Goal: Task Accomplishment & Management: Manage account settings

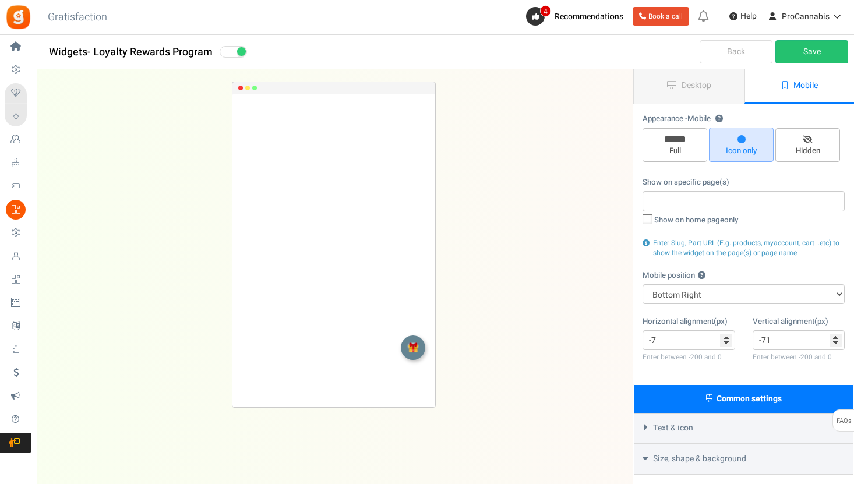
select select "right"
click at [701, 91] on link "Desktop" at bounding box center [689, 86] width 111 height 34
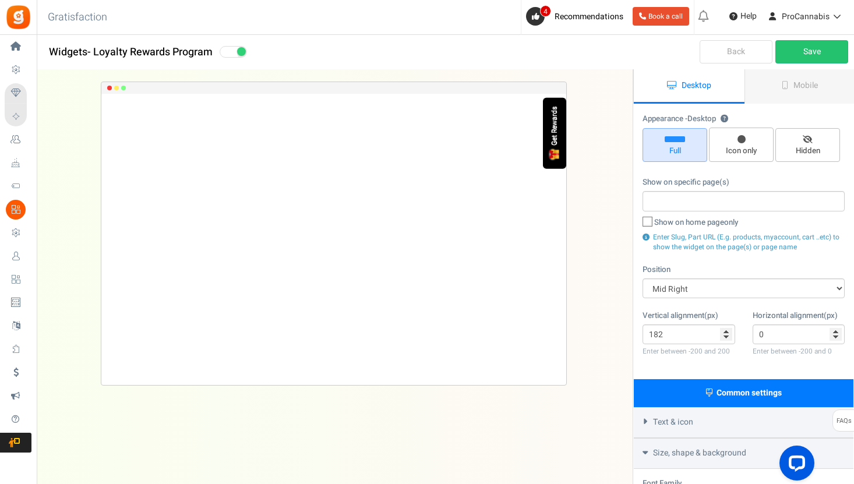
click at [553, 134] on div "Get Rewards" at bounding box center [554, 126] width 8 height 39
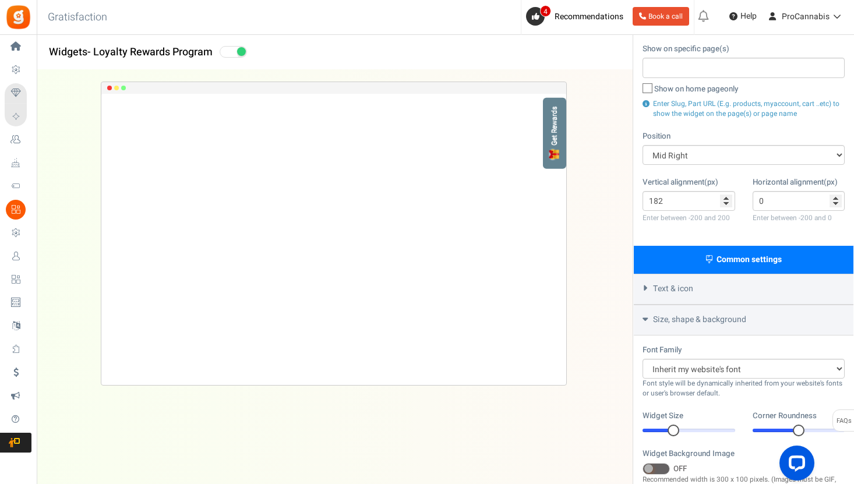
scroll to position [134, 0]
click at [642, 293] on div "Text & icon" at bounding box center [744, 288] width 220 height 31
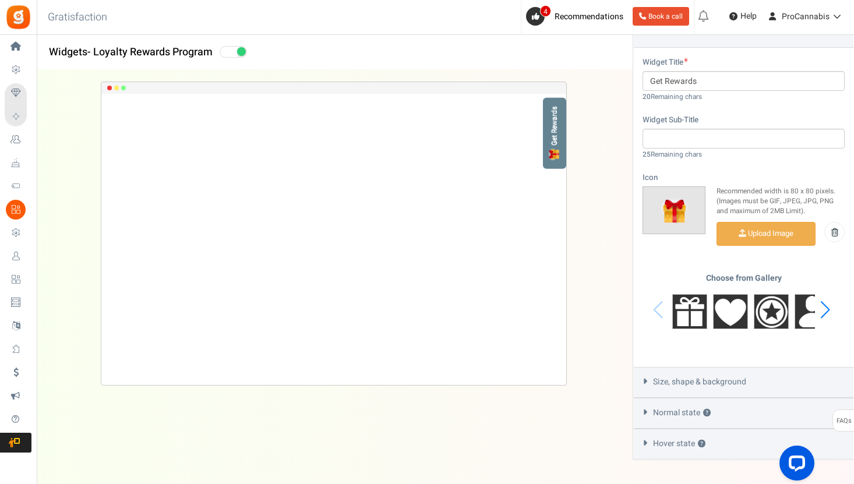
scroll to position [407, 0]
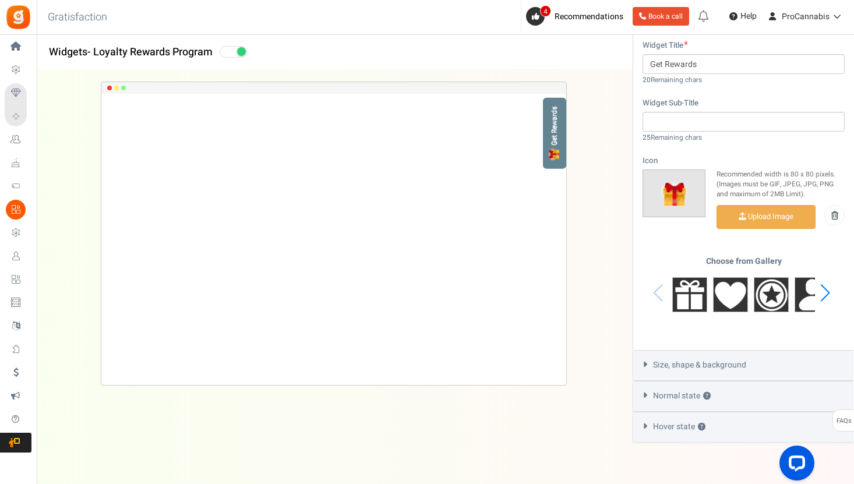
click at [648, 364] on icon at bounding box center [645, 364] width 9 height 5
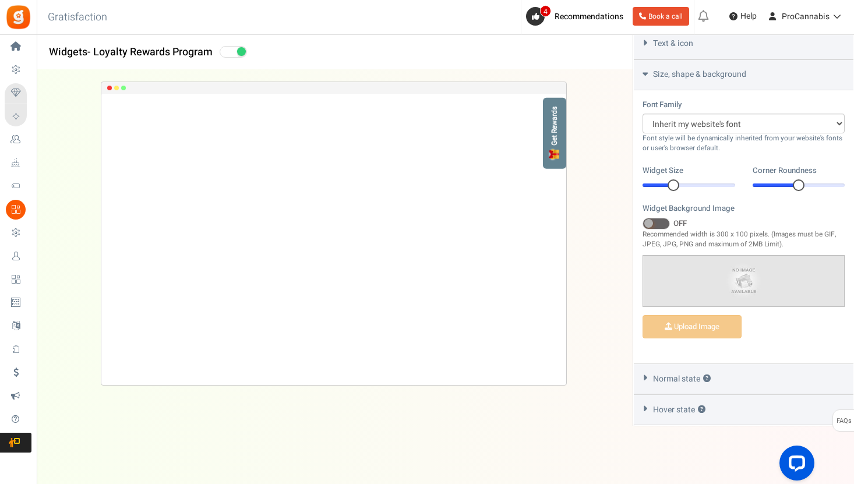
scroll to position [376, 0]
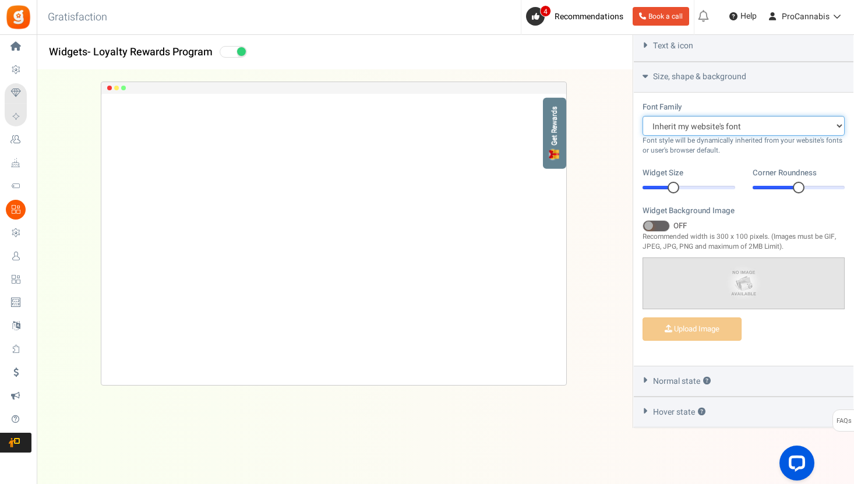
click at [769, 124] on select "Arial BARIOLREGULAR_0 Comic Sans MS [PERSON_NAME] New [US_STATE] Inherit my web…" at bounding box center [743, 126] width 202 height 20
click at [642, 116] on select "Arial BARIOLREGULAR_0 Comic Sans MS [PERSON_NAME] New [US_STATE] Inherit my web…" at bounding box center [743, 126] width 202 height 20
click at [769, 124] on select "Arial BARIOLREGULAR_0 Comic Sans MS [PERSON_NAME] New [US_STATE] Inherit my web…" at bounding box center [743, 126] width 202 height 20
click at [642, 116] on select "Arial BARIOLREGULAR_0 Comic Sans MS [PERSON_NAME] New [US_STATE] Inherit my web…" at bounding box center [743, 126] width 202 height 20
click at [647, 380] on div "Normal state ?" at bounding box center [744, 381] width 220 height 31
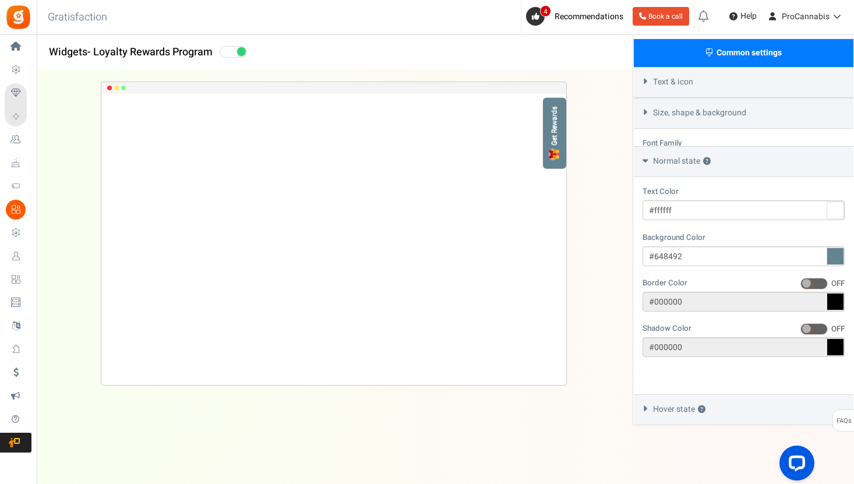
scroll to position [303, 0]
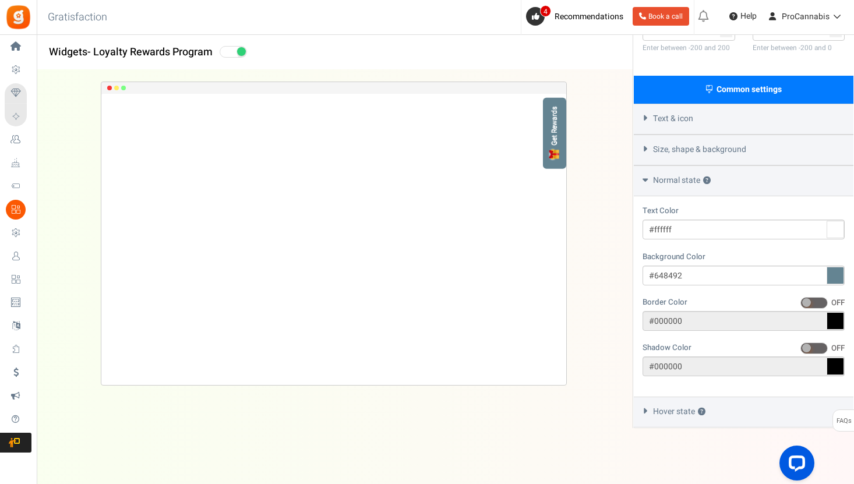
click at [644, 411] on icon at bounding box center [645, 410] width 9 height 5
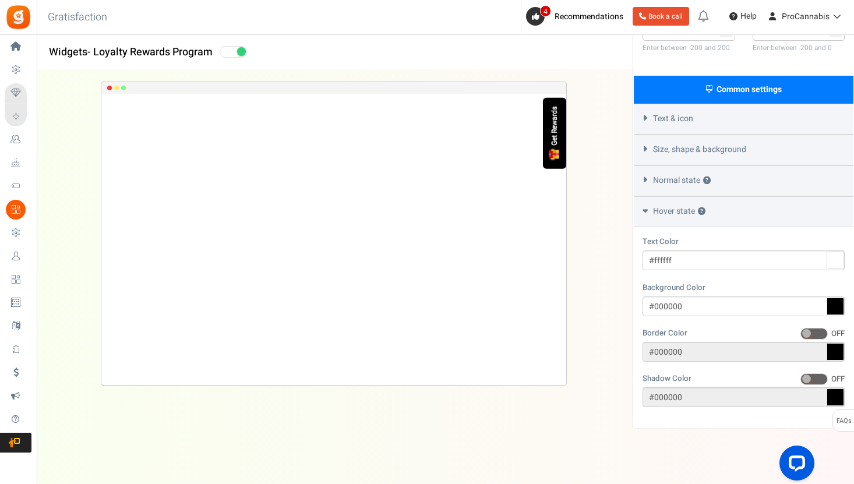
click at [556, 139] on div "Get Rewards" at bounding box center [554, 126] width 8 height 39
click at [645, 118] on icon at bounding box center [645, 117] width 9 height 5
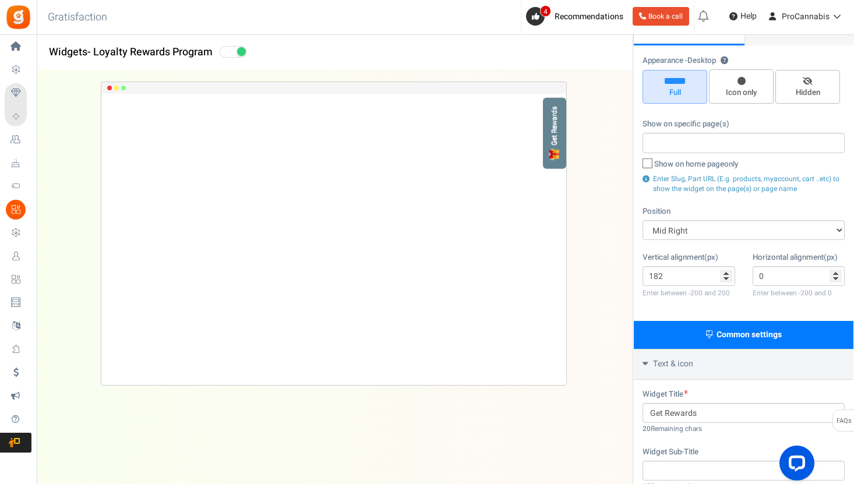
scroll to position [56, 0]
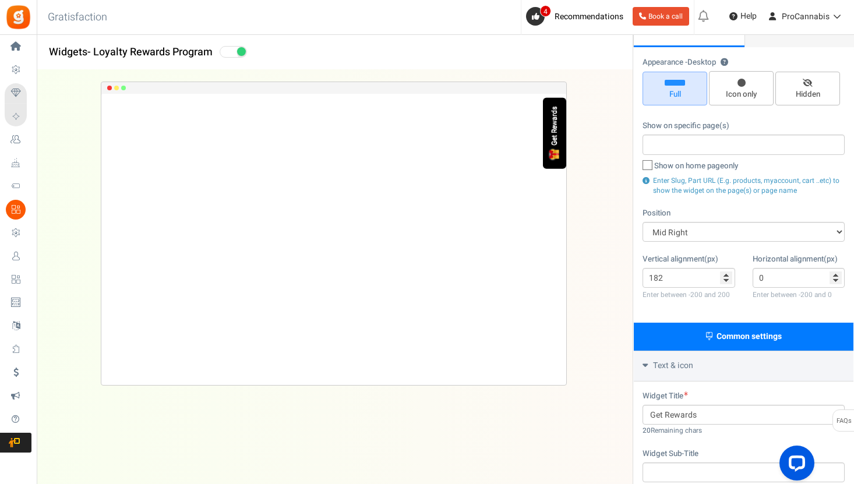
click at [549, 133] on div "Get Rewards" at bounding box center [555, 124] width 12 height 41
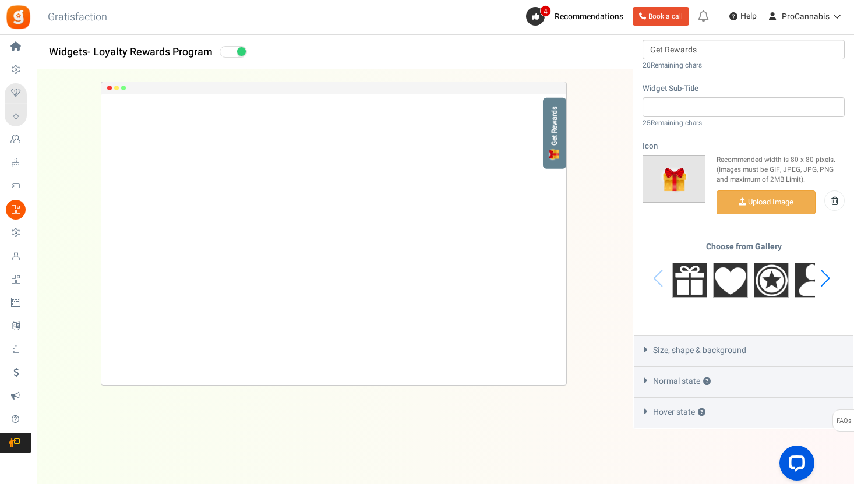
scroll to position [422, 0]
click at [651, 344] on div "Size, shape & background" at bounding box center [744, 350] width 220 height 31
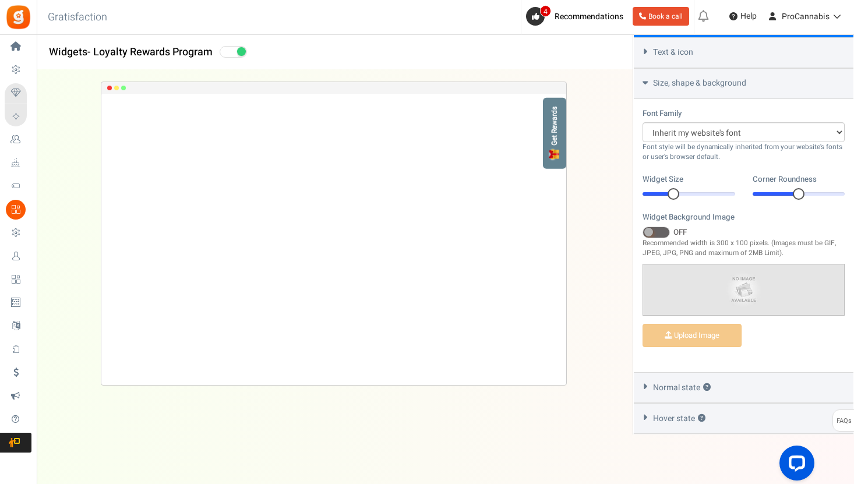
scroll to position [370, 0]
drag, startPoint x: 794, startPoint y: 192, endPoint x: 777, endPoint y: 192, distance: 16.9
click at [777, 192] on div at bounding box center [798, 193] width 93 height 3
drag, startPoint x: 802, startPoint y: 188, endPoint x: 793, endPoint y: 188, distance: 9.9
click at [793, 188] on div at bounding box center [799, 194] width 12 height 12
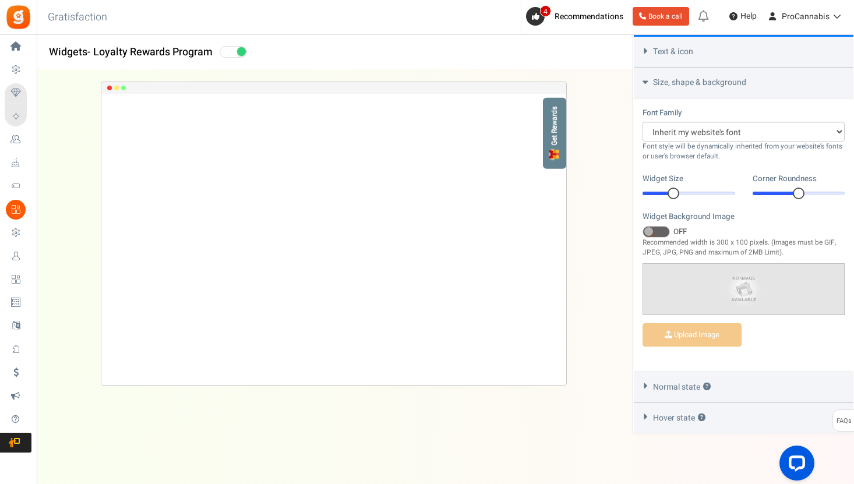
drag, startPoint x: 803, startPoint y: 190, endPoint x: 790, endPoint y: 190, distance: 13.4
click at [789, 192] on div at bounding box center [798, 193] width 93 height 3
click at [790, 192] on div at bounding box center [775, 193] width 46 height 3
click at [787, 192] on div at bounding box center [775, 193] width 46 height 3
drag, startPoint x: 797, startPoint y: 190, endPoint x: 789, endPoint y: 190, distance: 7.6
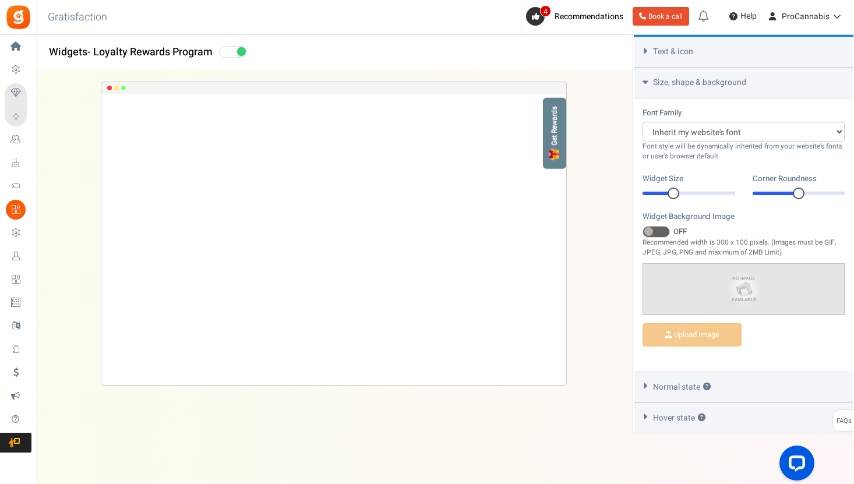
click at [789, 192] on div at bounding box center [798, 193] width 93 height 3
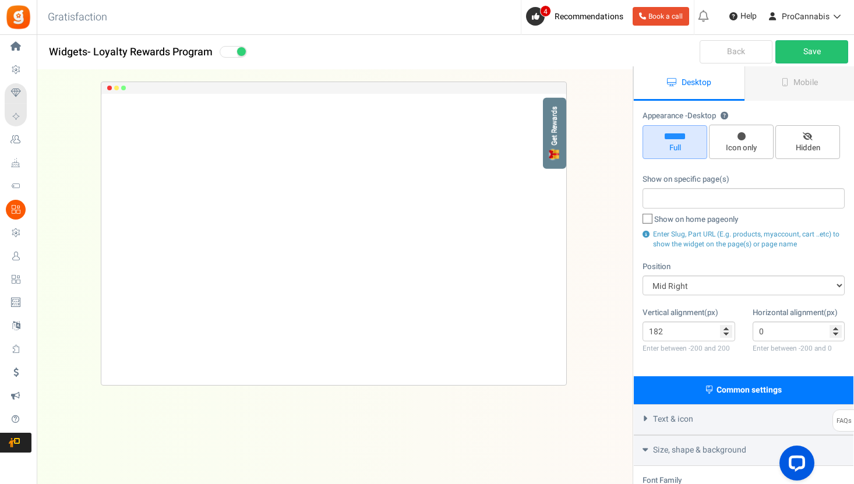
scroll to position [0, 0]
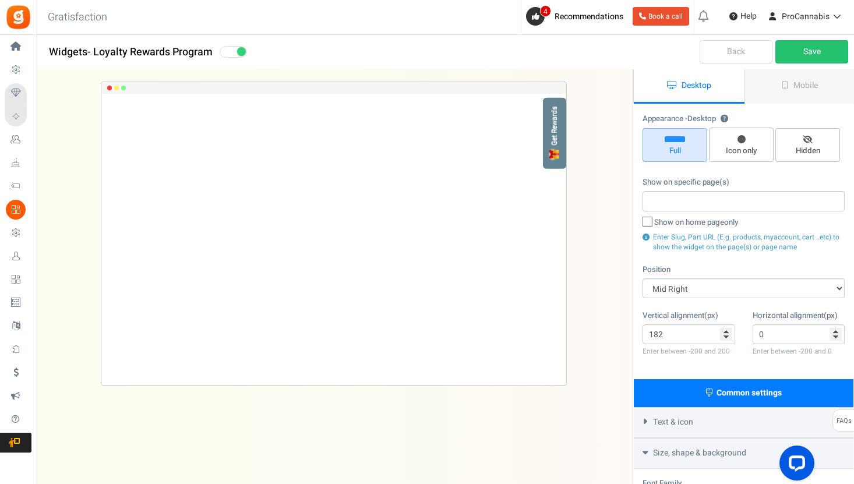
click at [648, 224] on icon at bounding box center [648, 222] width 8 height 8
click at [638, 224] on input "Show on home page only" at bounding box center [635, 224] width 8 height 8
checkbox input "true"
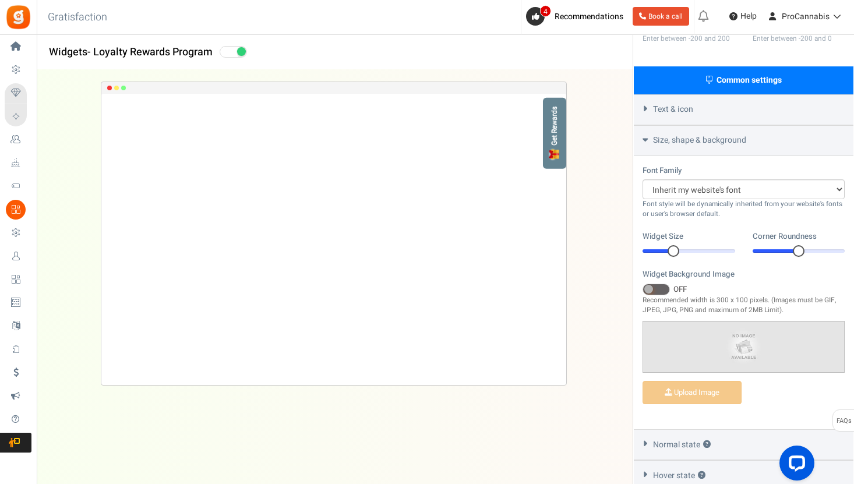
scroll to position [313, 0]
drag, startPoint x: 798, startPoint y: 247, endPoint x: 785, endPoint y: 247, distance: 13.4
click at [785, 249] on div at bounding box center [798, 250] width 93 height 3
click at [786, 249] on div at bounding box center [775, 250] width 46 height 3
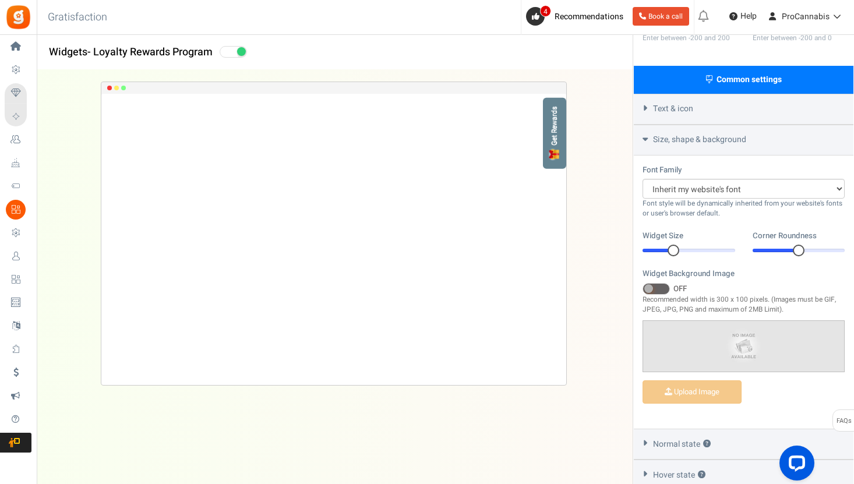
click at [786, 249] on div at bounding box center [775, 250] width 46 height 3
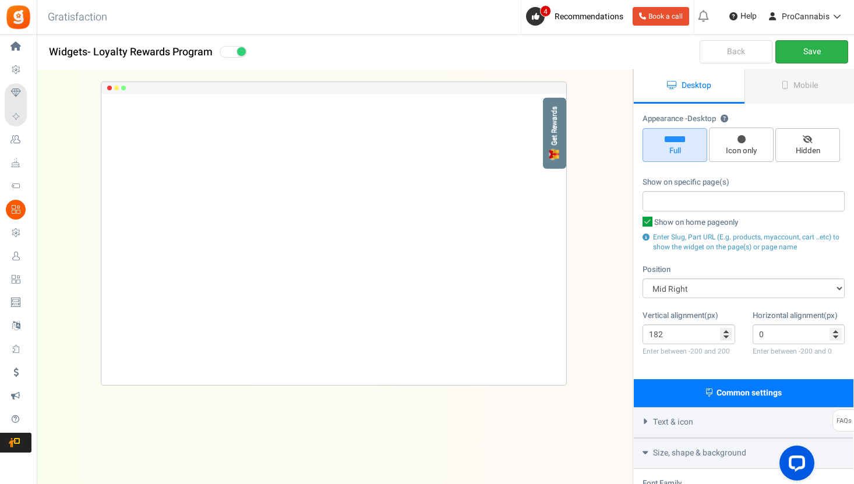
click at [798, 58] on link "Save" at bounding box center [811, 51] width 73 height 23
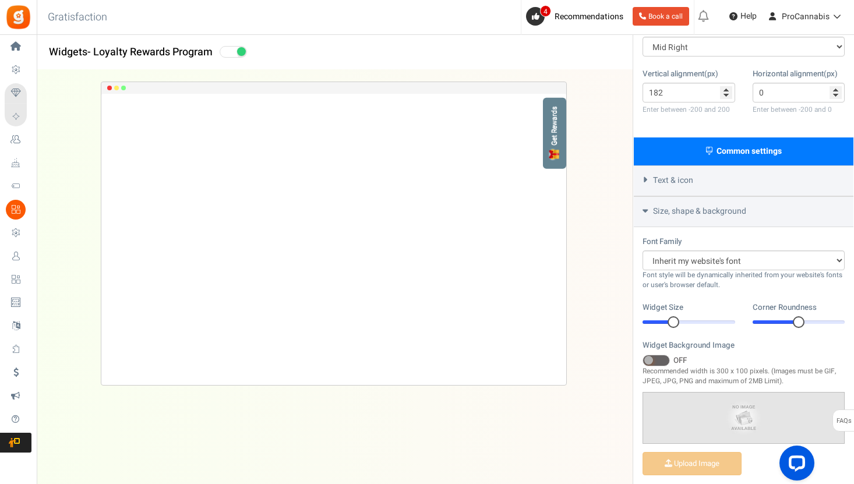
scroll to position [242, 0]
drag, startPoint x: 794, startPoint y: 318, endPoint x: 787, endPoint y: 316, distance: 7.9
click at [787, 316] on div "1" at bounding box center [798, 322] width 93 height 12
click at [793, 318] on div at bounding box center [799, 322] width 12 height 12
click at [790, 320] on div at bounding box center [798, 321] width 93 height 3
